Goal: Browse casually

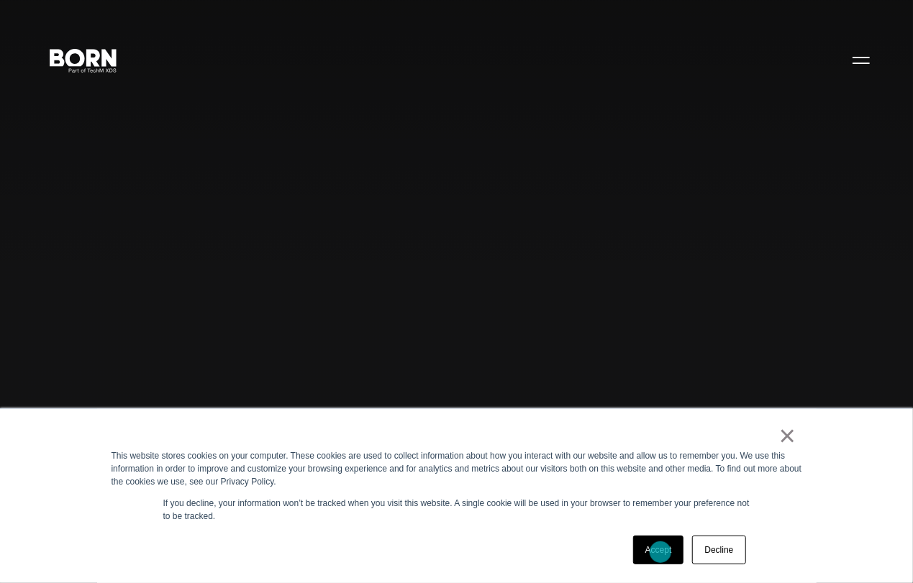
click at [660, 552] on link "Accept" at bounding box center [658, 550] width 51 height 29
